Goal: Task Accomplishment & Management: Manage account settings

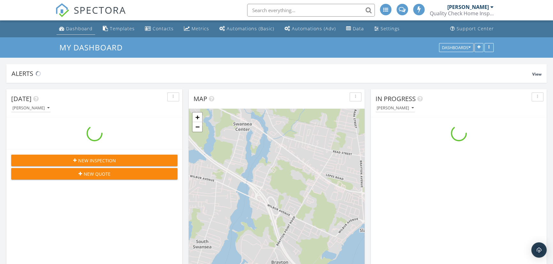
scroll to position [654, 562]
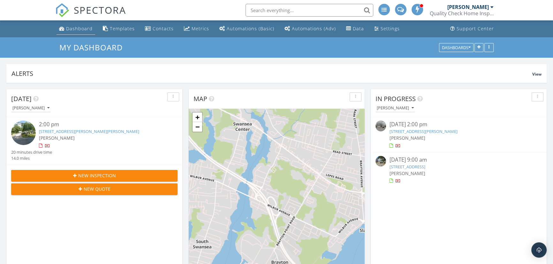
click at [75, 26] on div "Dashboard" at bounding box center [79, 29] width 27 height 6
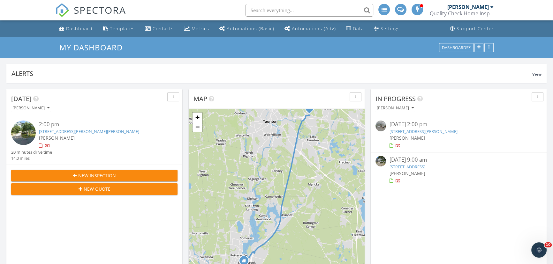
click at [418, 131] on link "305 Rembrandt Way 305, Abington, MA 02351" at bounding box center [423, 132] width 68 height 6
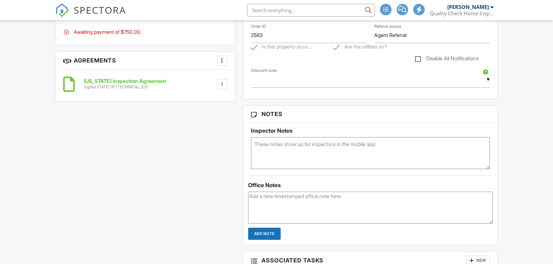
scroll to position [391, 0]
click at [224, 112] on div "All emails and texts are disabled for this inspection! All emails and texts hav…" at bounding box center [276, 95] width 450 height 597
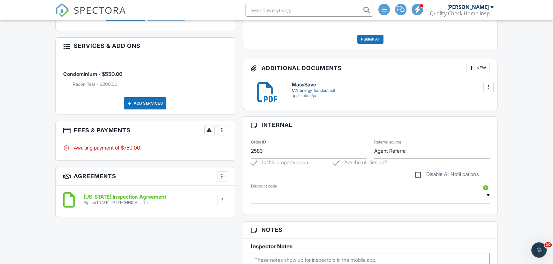
scroll to position [0, 0]
click at [219, 127] on div at bounding box center [222, 130] width 6 height 6
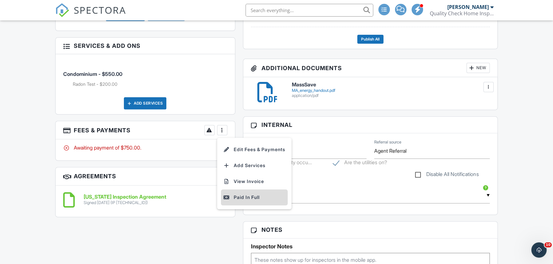
click at [243, 194] on div "Paid In Full" at bounding box center [255, 198] width 62 height 8
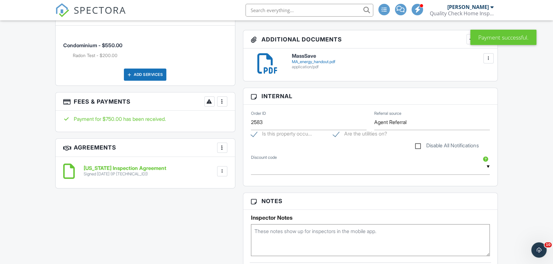
click at [221, 99] on div at bounding box center [222, 101] width 6 height 6
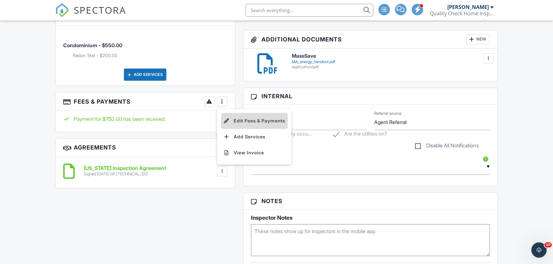
click at [251, 115] on li "Edit Fees & Payments" at bounding box center [254, 121] width 67 height 16
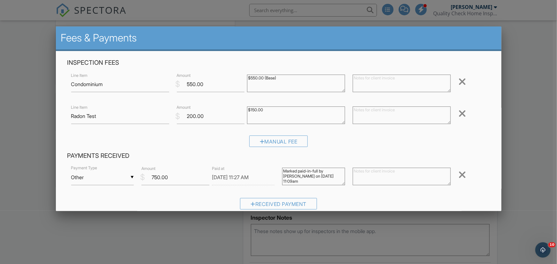
click at [131, 175] on input "Other" at bounding box center [102, 178] width 63 height 16
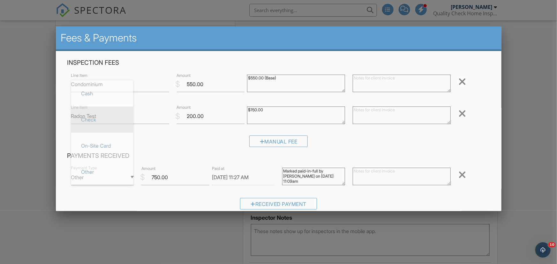
click at [103, 117] on span "Check" at bounding box center [102, 120] width 52 height 16
type input "Check"
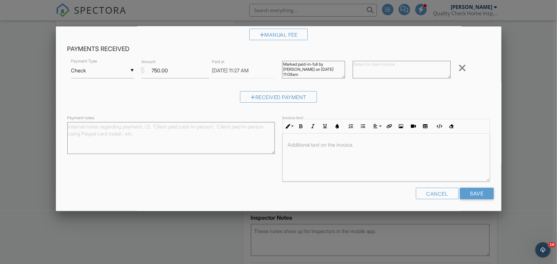
scroll to position [107, 0]
click at [476, 193] on input "Save" at bounding box center [477, 193] width 34 height 11
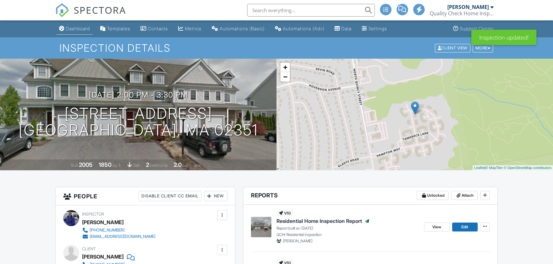
click at [76, 29] on div "Dashboard" at bounding box center [78, 28] width 24 height 5
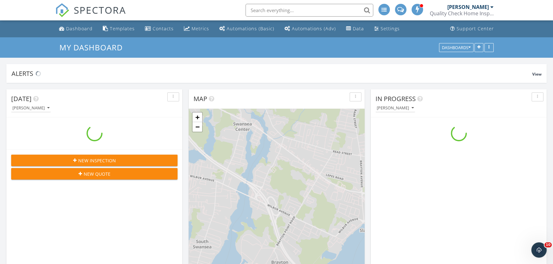
scroll to position [654, 562]
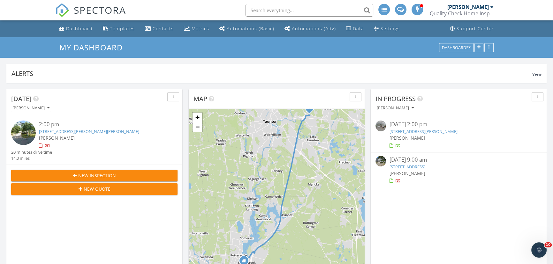
click at [76, 128] on div "2:00 pm" at bounding box center [101, 125] width 125 height 8
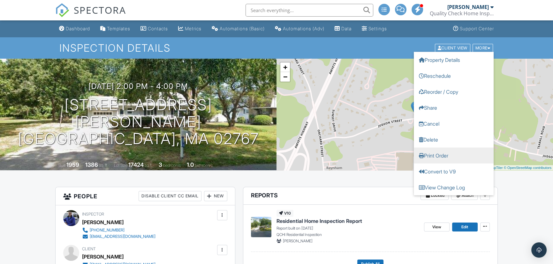
click at [440, 153] on link "Print Order" at bounding box center [454, 156] width 80 height 16
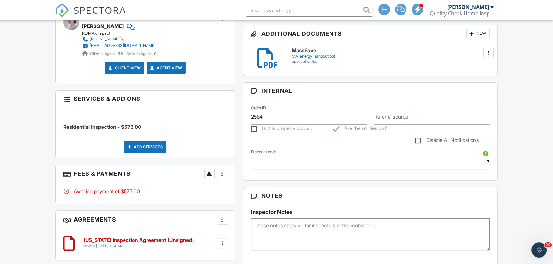
scroll to position [261, 0]
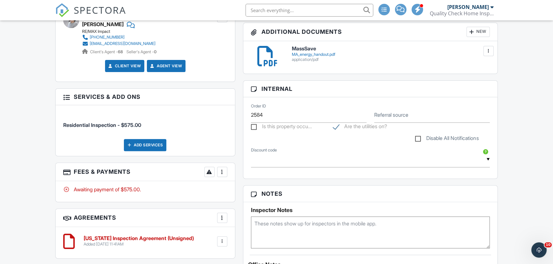
click at [194, 237] on h6 "[US_STATE] Inspection Agreement (Unsigned)" at bounding box center [139, 239] width 110 height 6
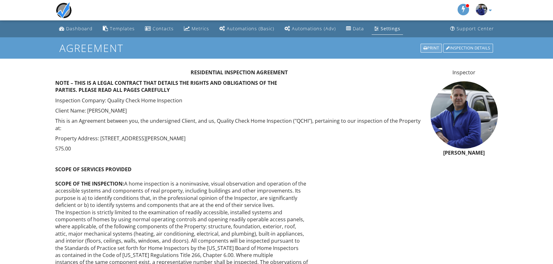
click at [428, 50] on div "Print" at bounding box center [431, 48] width 21 height 9
click at [86, 29] on div "Dashboard" at bounding box center [79, 29] width 27 height 6
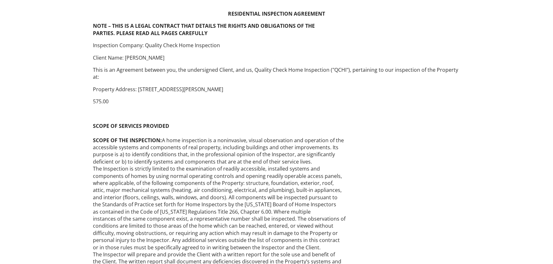
drag, startPoint x: 324, startPoint y: 117, endPoint x: 456, endPoint y: 133, distance: 133.2
